Goal: Task Accomplishment & Management: Manage account settings

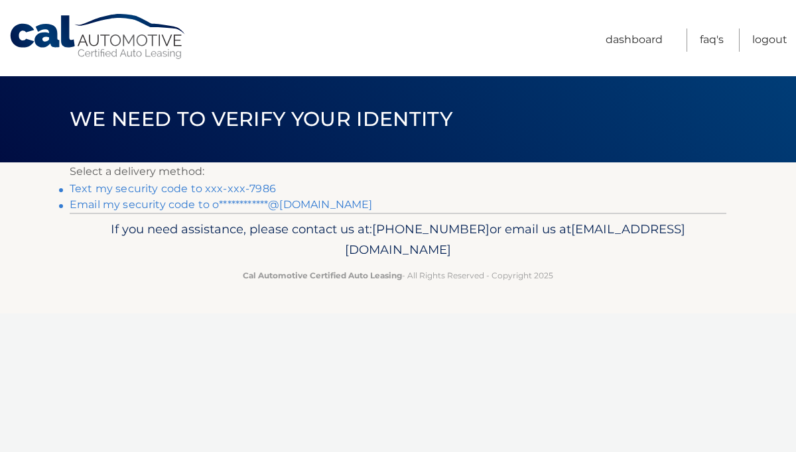
click at [259, 188] on link "Text my security code to xxx-xxx-7986" at bounding box center [173, 188] width 206 height 13
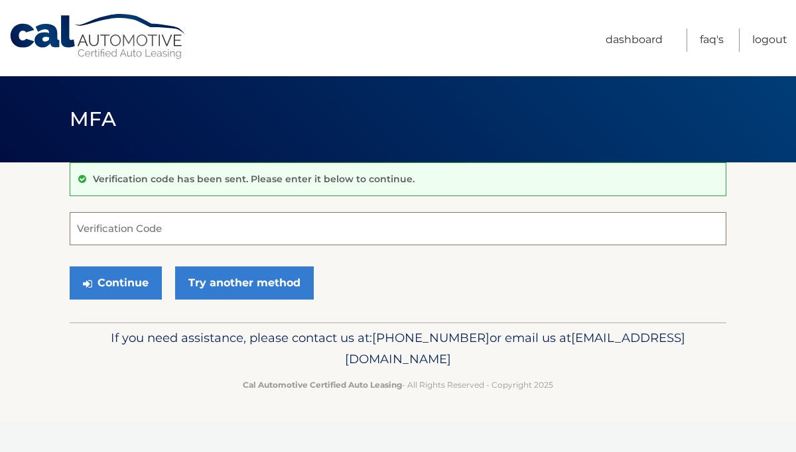
click at [142, 224] on input "Verification Code" at bounding box center [398, 228] width 657 height 33
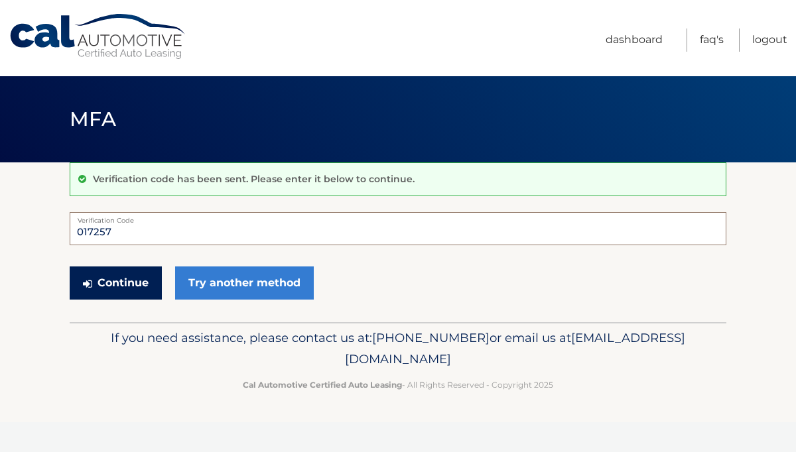
type input "017257"
click at [129, 289] on button "Continue" at bounding box center [116, 283] width 92 height 33
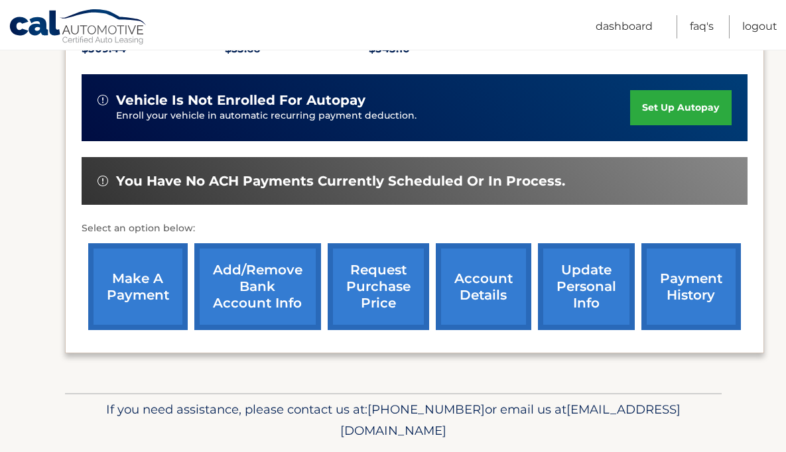
scroll to position [321, 0]
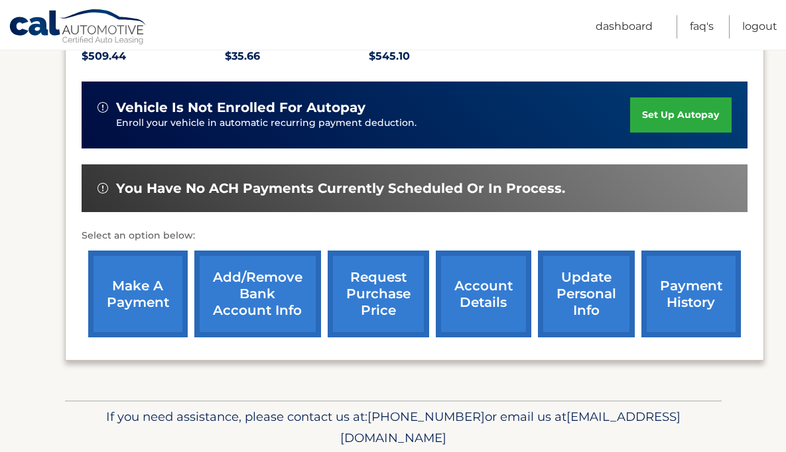
click at [685, 110] on link "set up autopay" at bounding box center [680, 115] width 101 height 35
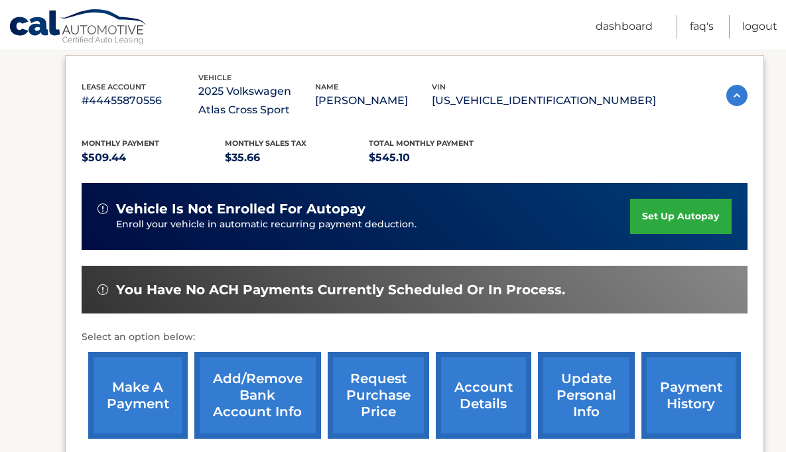
scroll to position [190, 0]
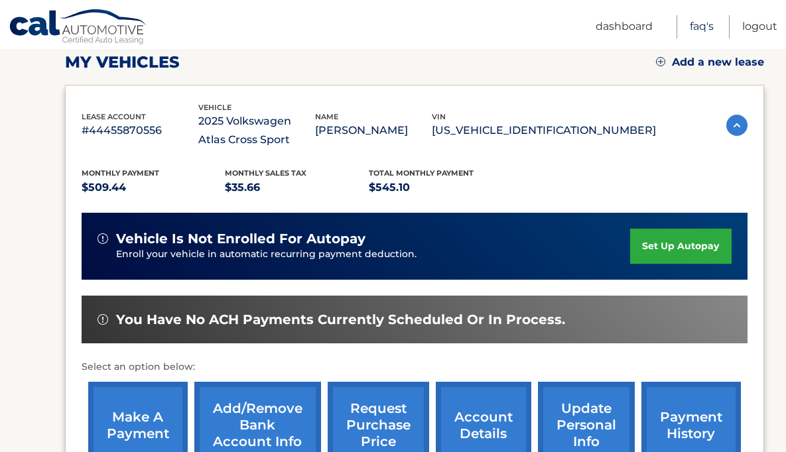
click at [704, 26] on link "FAQ's" at bounding box center [702, 26] width 24 height 23
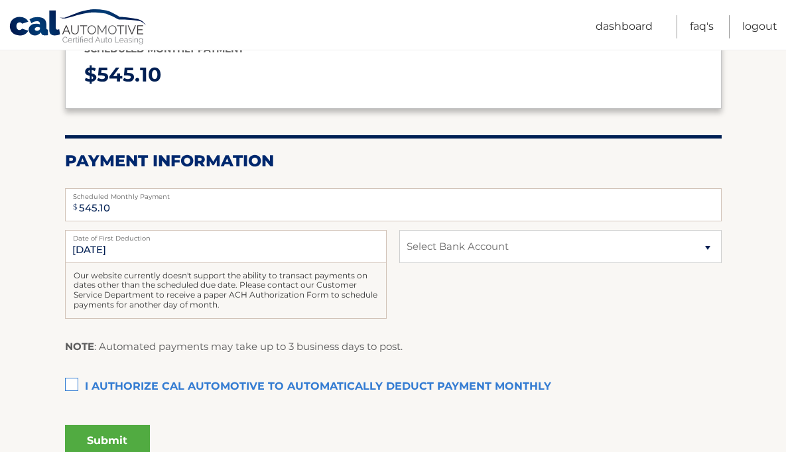
scroll to position [187, 0]
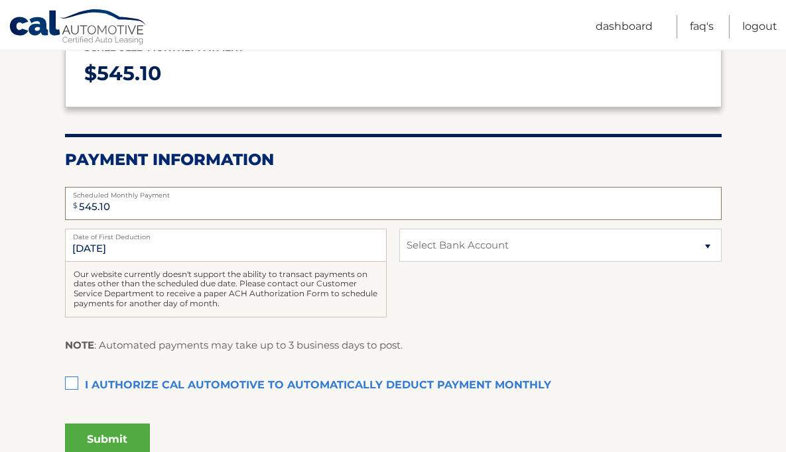
click at [178, 210] on input "545.10" at bounding box center [393, 203] width 657 height 33
type input "5"
type input "2"
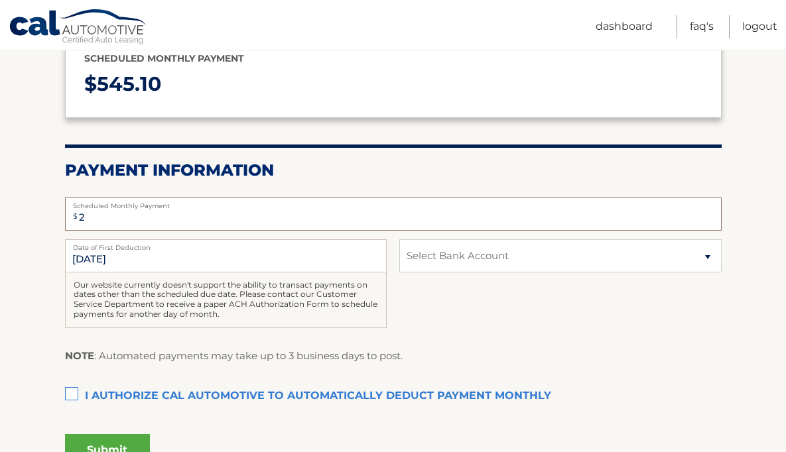
scroll to position [118, 0]
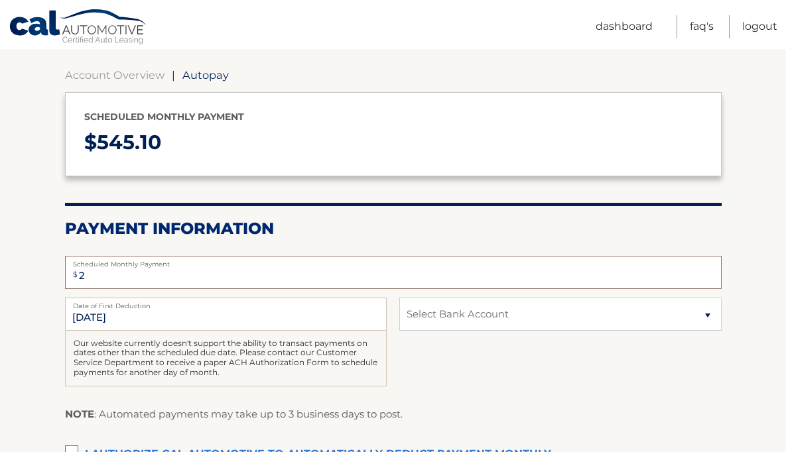
click at [139, 283] on input "2" at bounding box center [393, 272] width 657 height 33
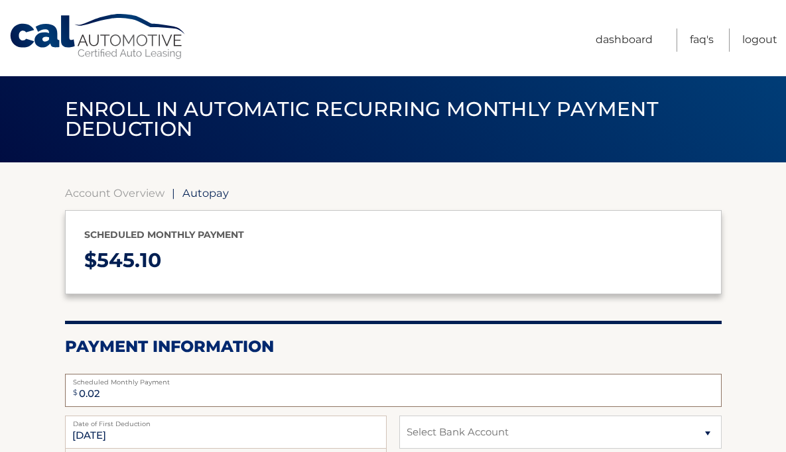
type input "0.02"
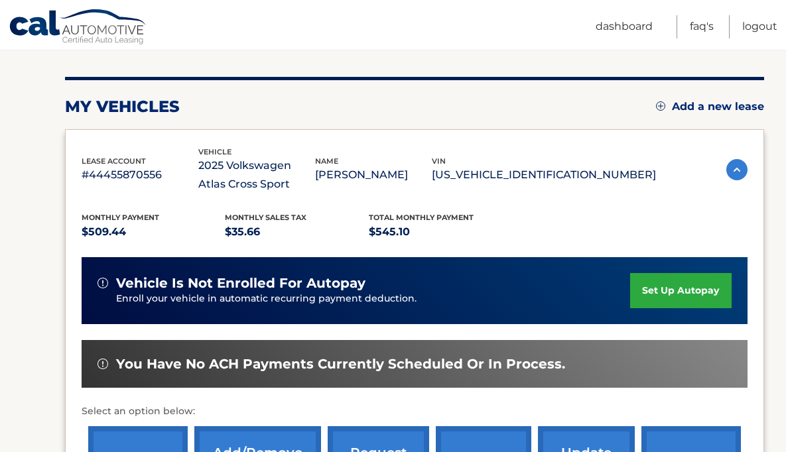
scroll to position [129, 0]
